Goal: Task Accomplishment & Management: Use online tool/utility

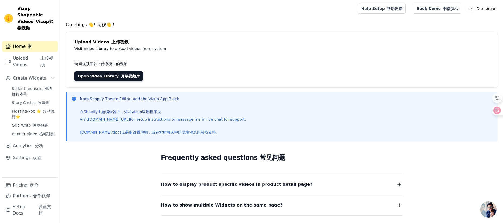
click at [417, 32] on div "Greetings 👋! 问候👋！ Upload Videos 上传视频 Visit Video Library to upload videos from …" at bounding box center [282, 162] width 443 height 280
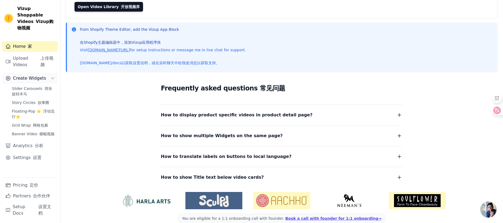
scroll to position [70, 0]
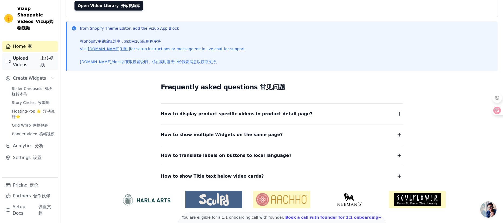
click at [41, 55] on translation "上传视频" at bounding box center [48, 61] width 14 height 13
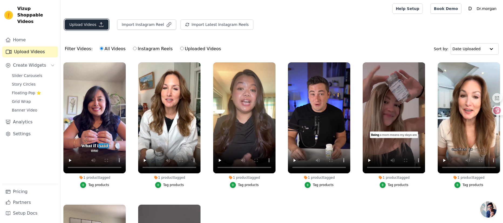
click at [89, 24] on button "Upload Videos" at bounding box center [87, 24] width 44 height 10
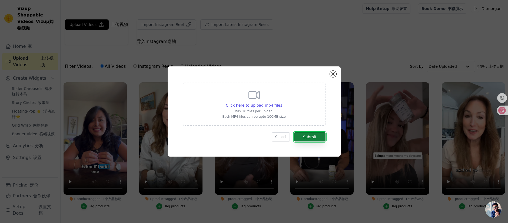
click at [316, 139] on button "Submit" at bounding box center [309, 136] width 31 height 9
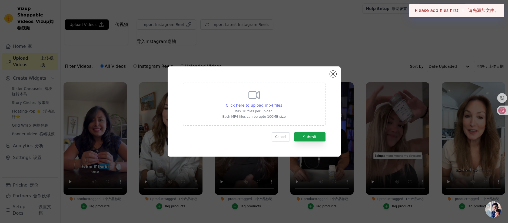
click at [263, 104] on span "Click here to upload mp4 files" at bounding box center [254, 105] width 56 height 4
click at [282, 103] on input "Click here to upload mp4 files Max 10 files per upload. Each MP4 files can be u…" at bounding box center [282, 102] width 0 height 0
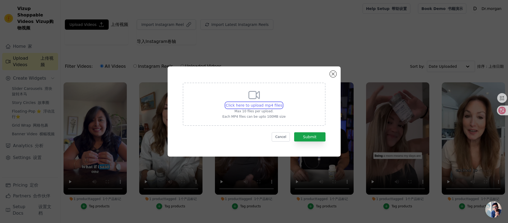
type input "C:\fakepath\视频2025-09-13_133253_717.mp4"
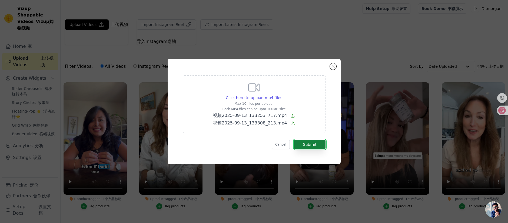
click at [310, 146] on button "Submit" at bounding box center [309, 144] width 31 height 9
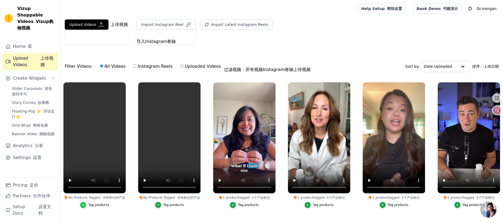
click at [85, 204] on icon "button" at bounding box center [83, 205] width 4 height 4
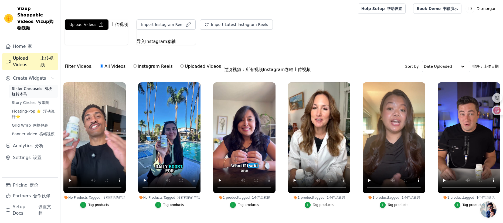
click at [35, 86] on span "Slider Carousels 滑块旋转木马" at bounding box center [33, 91] width 43 height 11
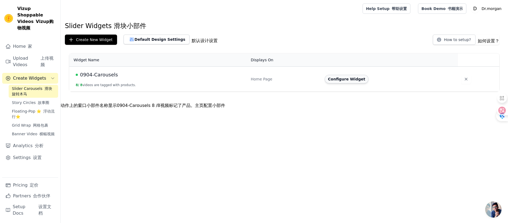
click at [350, 78] on button "Configure Widget" at bounding box center [346, 79] width 44 height 9
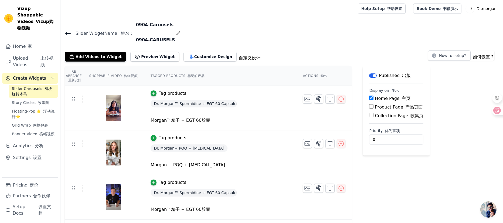
click at [272, 28] on h4 "Slider Widget Name: 姓名： 0904-Carousels 0904-CARUSELS" at bounding box center [282, 34] width 434 height 24
click at [85, 56] on button "Add Videos to Widget" at bounding box center [95, 57] width 61 height 10
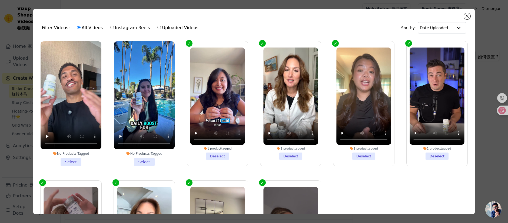
click at [72, 159] on li "No Products Tagged Select" at bounding box center [71, 103] width 61 height 125
click at [0, 0] on input "No Products Tagged Select" at bounding box center [0, 0] width 0 height 0
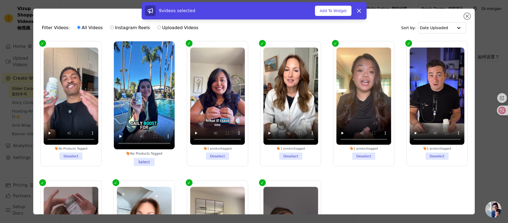
click at [136, 159] on li "No Products Tagged Select" at bounding box center [144, 103] width 61 height 125
click at [0, 0] on input "No Products Tagged Select" at bounding box center [0, 0] width 0 height 0
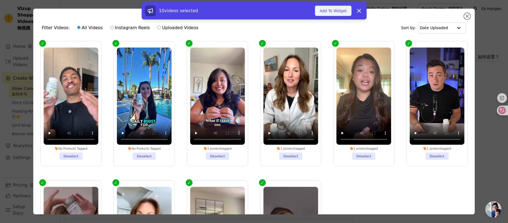
click at [331, 9] on button "Add To Widget" at bounding box center [333, 11] width 36 height 10
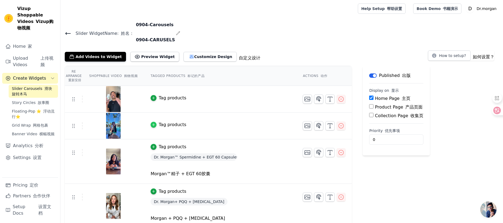
click at [154, 125] on icon "button" at bounding box center [154, 125] width 2 height 2
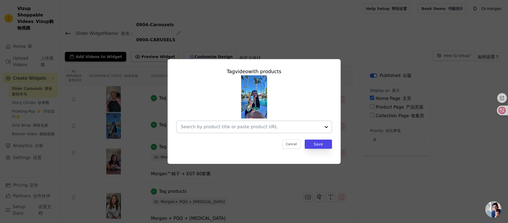
click at [328, 126] on div at bounding box center [326, 127] width 11 height 12
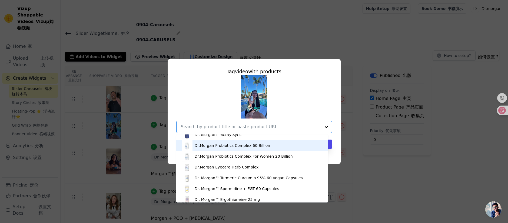
scroll to position [191, 0]
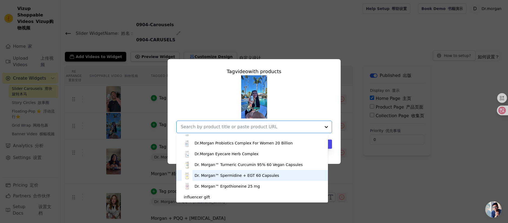
click at [237, 176] on div "Dr. Morgan™ Spermidine + EGT 60 Capsules" at bounding box center [236, 175] width 85 height 5
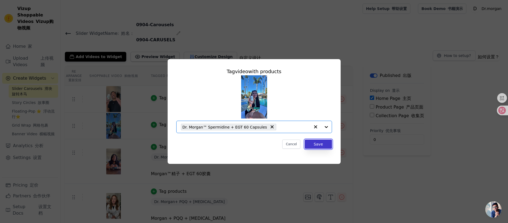
click at [318, 145] on button "Save" at bounding box center [317, 144] width 27 height 9
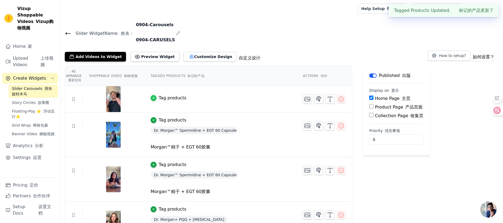
click at [154, 97] on icon "button" at bounding box center [154, 98] width 4 height 4
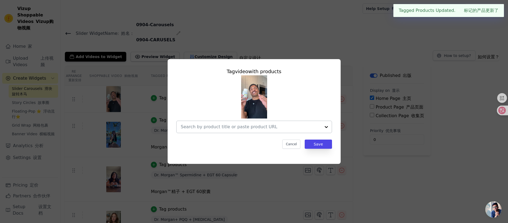
click at [324, 126] on div at bounding box center [326, 127] width 11 height 12
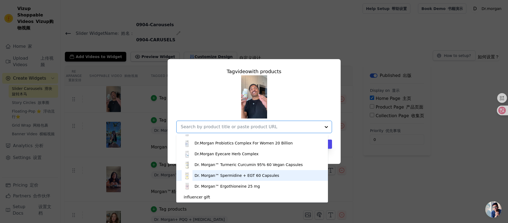
click at [224, 177] on div "Dr. Morgan™ Spermidine + EGT 60 Capsules" at bounding box center [236, 175] width 85 height 5
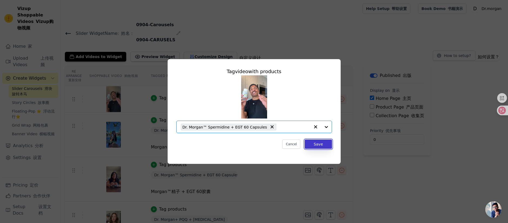
click at [321, 143] on button "Save" at bounding box center [317, 144] width 27 height 9
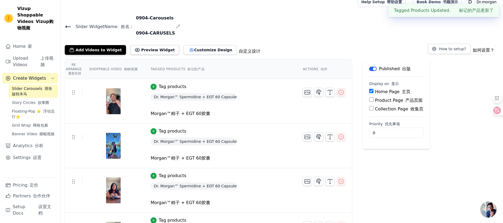
scroll to position [0, 0]
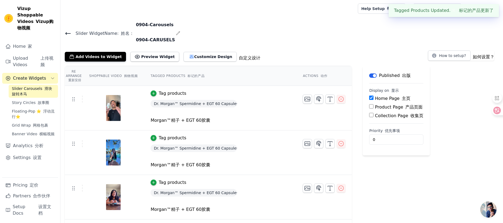
click at [379, 42] on h4 "Slider Widget Name: 姓名： 0904-Carousels 0904-CARUSELS" at bounding box center [282, 34] width 434 height 24
click at [447, 26] on h4 "Slider Widget Name: 姓名： 0904-Carousels 0904-CARUSELS" at bounding box center [282, 34] width 434 height 24
click at [455, 9] on button "✖" at bounding box center [454, 10] width 6 height 6
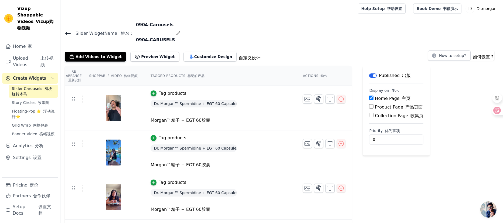
click at [443, 22] on h4 "Slider Widget Name: 姓名： 0904-Carousels 0904-CARUSELS" at bounding box center [282, 34] width 434 height 24
click at [44, 55] on translation "上传视频" at bounding box center [48, 61] width 14 height 13
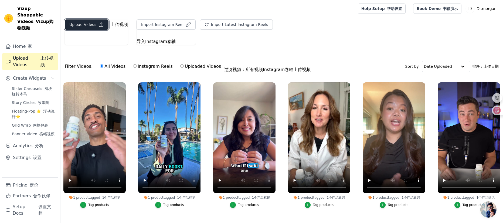
click at [95, 23] on button "Upload Videos" at bounding box center [87, 24] width 44 height 10
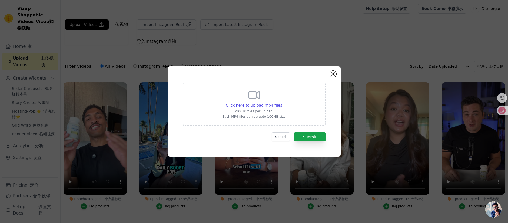
click at [278, 109] on p "Max 10 files per upload." at bounding box center [253, 111] width 63 height 4
click at [282, 103] on input "Click here to upload mp4 files Max 10 files per upload. Each MP4 files can be u…" at bounding box center [282, 102] width 0 height 0
type input "C:\fakepath\视频2025-09-13_133918_313.mp4"
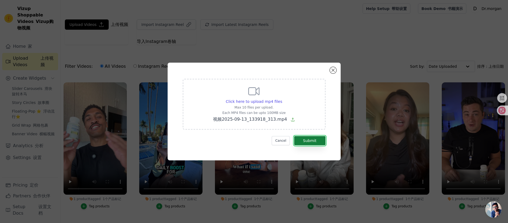
click at [316, 143] on button "Submit" at bounding box center [309, 140] width 31 height 9
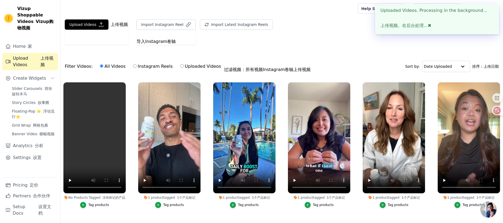
click at [492, 9] on button "✖" at bounding box center [491, 10] width 6 height 6
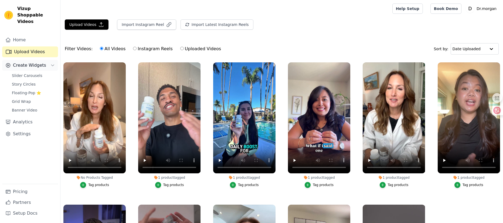
click at [21, 62] on span "Create Widgets" at bounding box center [29, 65] width 33 height 6
click at [27, 62] on span "Create Widgets" at bounding box center [29, 65] width 33 height 6
click at [27, 73] on span "Slider Carousels" at bounding box center [27, 75] width 31 height 5
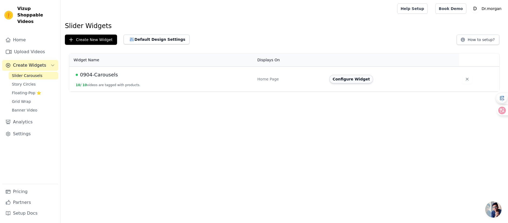
click at [353, 77] on button "Configure Widget" at bounding box center [351, 79] width 44 height 9
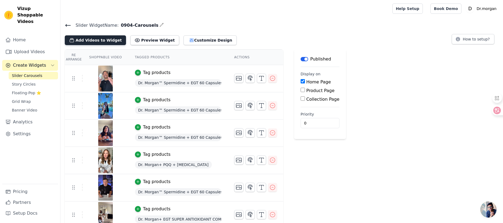
click at [98, 41] on button "Add Videos to Widget" at bounding box center [95, 40] width 61 height 10
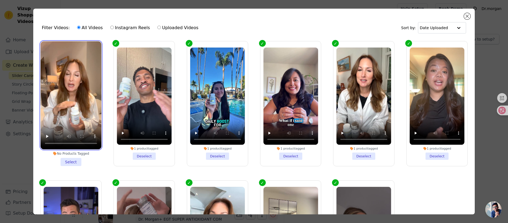
click at [76, 72] on video at bounding box center [71, 95] width 61 height 108
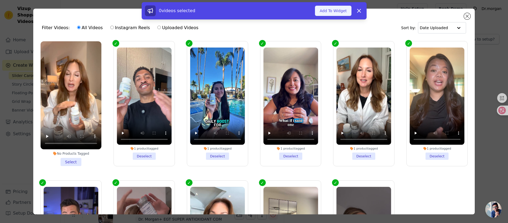
click at [329, 11] on button "Add To Widget" at bounding box center [333, 11] width 36 height 10
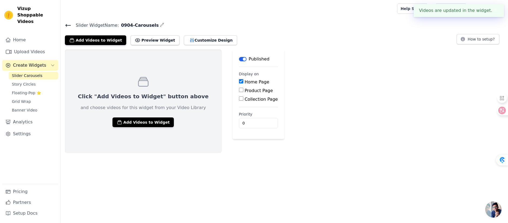
click at [25, 73] on span "Slider Carousels" at bounding box center [27, 75] width 31 height 5
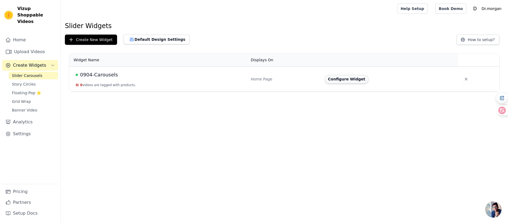
click at [351, 76] on button "Configure Widget" at bounding box center [346, 79] width 44 height 9
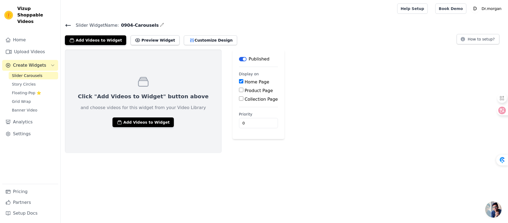
click at [35, 73] on span "Slider Carousels" at bounding box center [27, 75] width 31 height 5
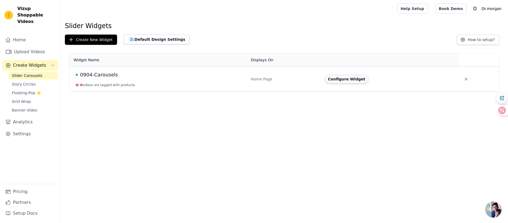
click at [339, 79] on button "Configure Widget" at bounding box center [346, 79] width 44 height 9
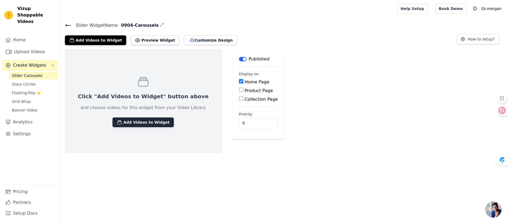
click at [142, 117] on button "Add Videos to Widget" at bounding box center [142, 122] width 61 height 10
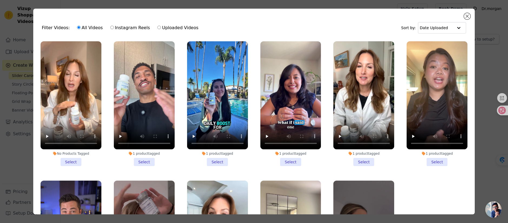
click at [78, 159] on li "No Products Tagged Select" at bounding box center [71, 103] width 61 height 125
click at [0, 0] on input "No Products Tagged Select" at bounding box center [0, 0] width 0 height 0
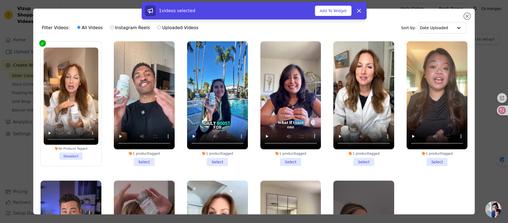
click at [136, 159] on li "1 product tagged Select" at bounding box center [144, 103] width 61 height 125
click at [0, 0] on input "1 product tagged Select" at bounding box center [0, 0] width 0 height 0
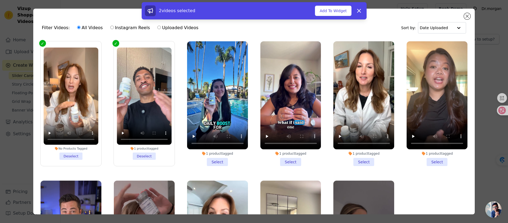
click at [211, 156] on li "1 product tagged Select" at bounding box center [217, 103] width 61 height 125
click at [0, 0] on input "1 product tagged Select" at bounding box center [0, 0] width 0 height 0
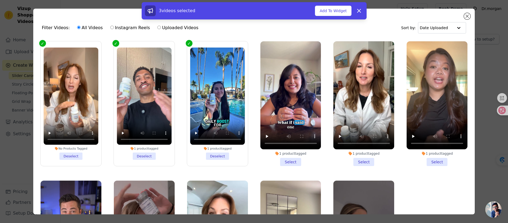
click at [284, 159] on li "1 product tagged Select" at bounding box center [290, 103] width 61 height 125
click at [0, 0] on input "1 product tagged Select" at bounding box center [0, 0] width 0 height 0
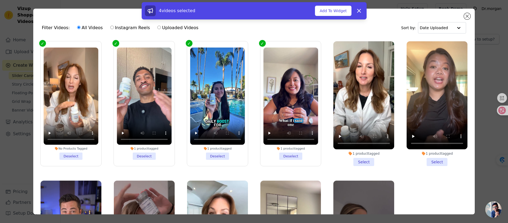
click at [353, 155] on li "1 product tagged Select" at bounding box center [363, 103] width 61 height 125
click at [0, 0] on input "1 product tagged Select" at bounding box center [0, 0] width 0 height 0
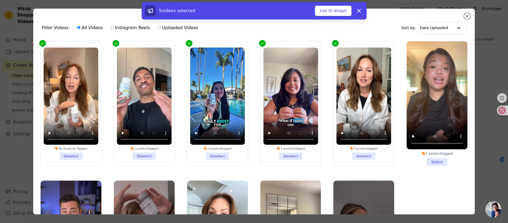
click at [425, 160] on li "1 product tagged Select" at bounding box center [436, 103] width 61 height 125
click at [0, 0] on input "1 product tagged Select" at bounding box center [0, 0] width 0 height 0
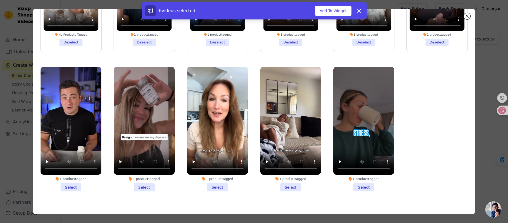
scroll to position [47, 0]
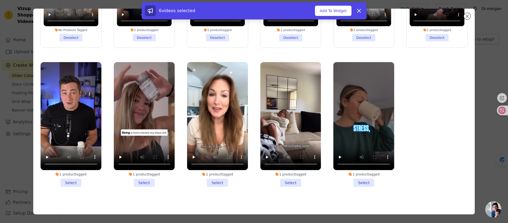
click at [68, 179] on li "1 product tagged Select" at bounding box center [71, 124] width 61 height 125
click at [0, 0] on input "1 product tagged Select" at bounding box center [0, 0] width 0 height 0
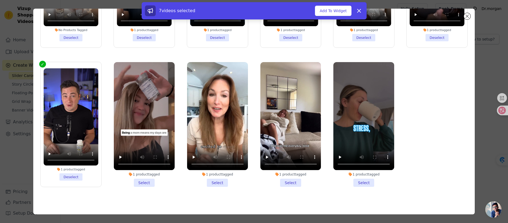
click at [141, 178] on li "1 product tagged Select" at bounding box center [144, 124] width 61 height 125
click at [0, 0] on input "1 product tagged Select" at bounding box center [0, 0] width 0 height 0
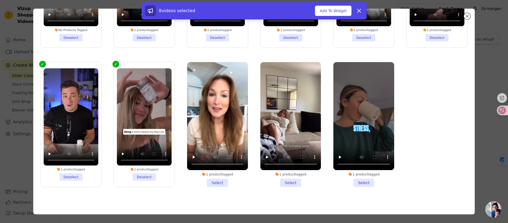
click at [218, 178] on li "1 product tagged Select" at bounding box center [217, 124] width 61 height 125
click at [0, 0] on input "1 product tagged Select" at bounding box center [0, 0] width 0 height 0
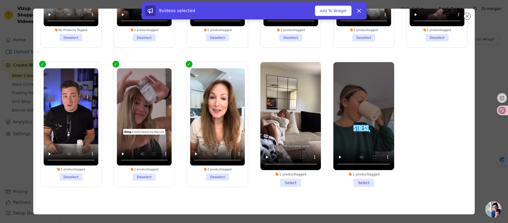
click at [283, 177] on li "1 product tagged Select" at bounding box center [290, 124] width 61 height 125
click at [0, 0] on input "1 product tagged Select" at bounding box center [0, 0] width 0 height 0
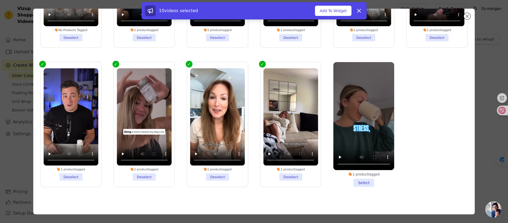
click at [352, 179] on li "1 product tagged Select" at bounding box center [363, 124] width 61 height 125
click at [0, 0] on input "1 product tagged Select" at bounding box center [0, 0] width 0 height 0
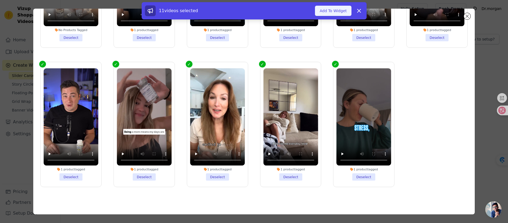
click at [331, 11] on button "Add To Widget" at bounding box center [333, 11] width 36 height 10
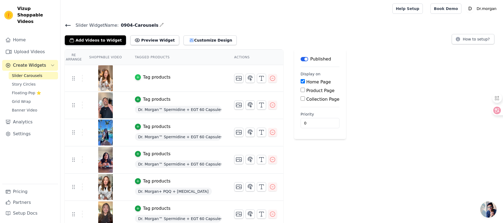
click at [137, 77] on icon "button" at bounding box center [138, 77] width 2 height 2
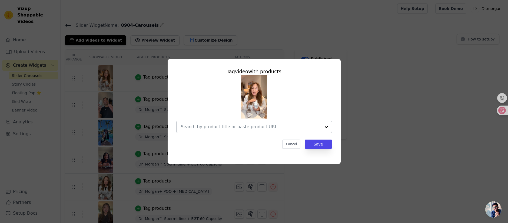
click at [325, 127] on div at bounding box center [326, 127] width 11 height 12
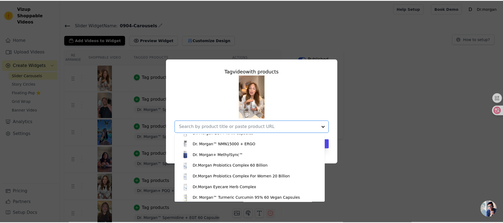
scroll to position [191, 0]
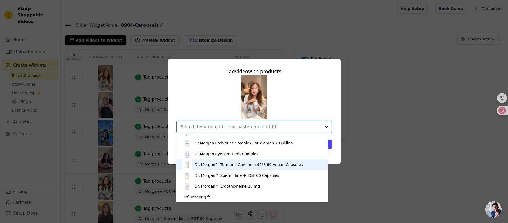
click at [241, 166] on div "Dr. Morgan™ Turmeric Curcumin 95% 60 Vegan Capsules" at bounding box center [248, 164] width 108 height 5
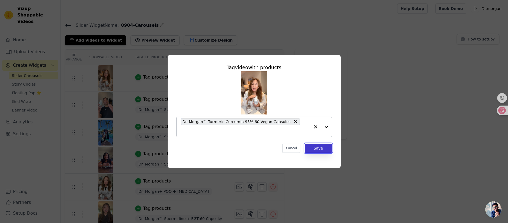
click at [316, 144] on button "Save" at bounding box center [317, 148] width 27 height 9
